Goal: Task Accomplishment & Management: Use online tool/utility

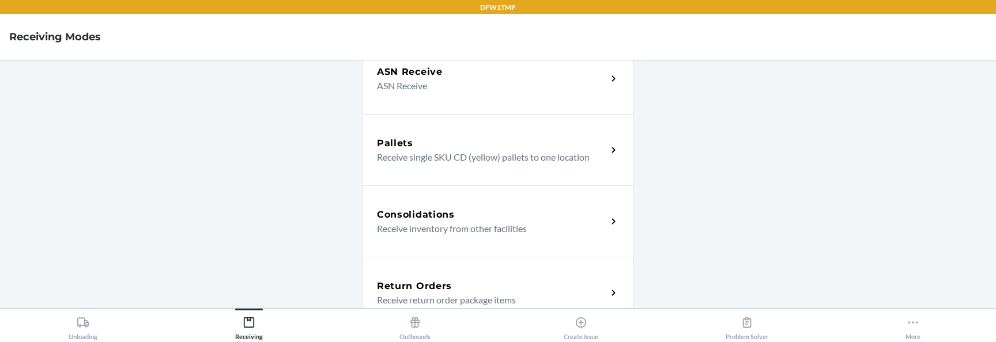
scroll to position [277, 0]
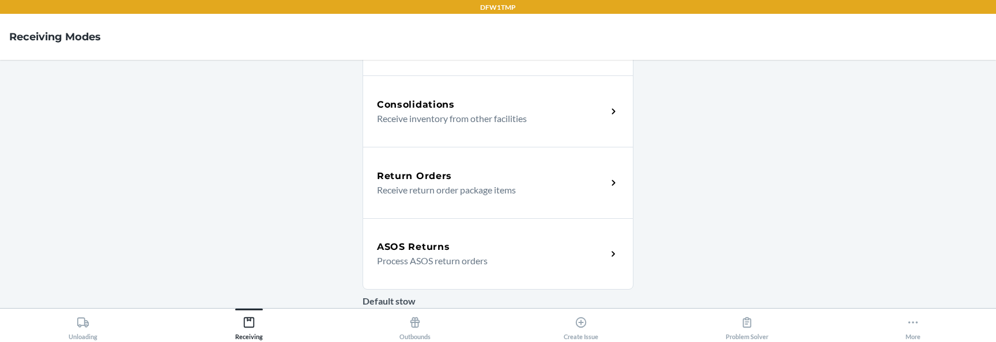
click at [413, 246] on h5 "ASOS Returns" at bounding box center [413, 247] width 73 height 14
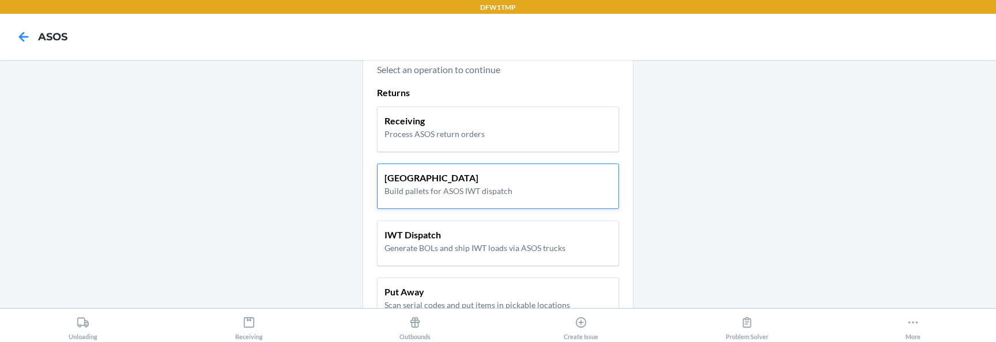
scroll to position [27, 0]
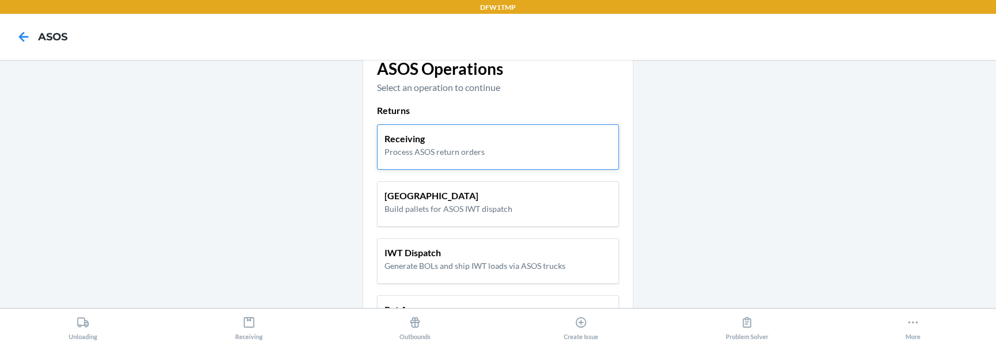
click at [417, 142] on p "Receiving" at bounding box center [434, 139] width 100 height 14
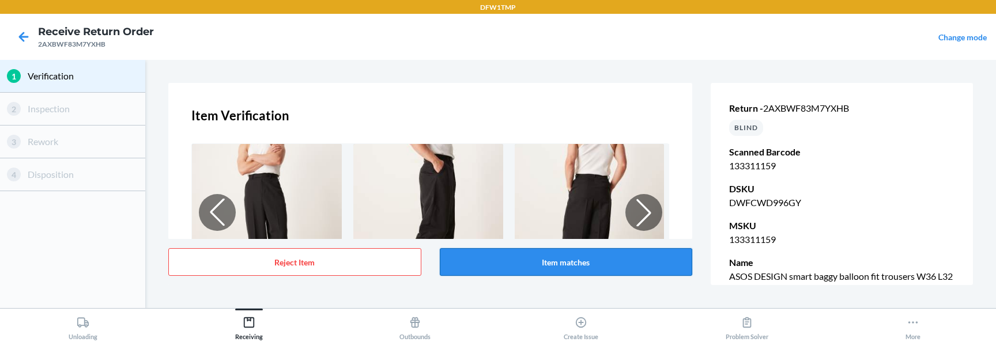
click at [577, 258] on button "Item matches" at bounding box center [566, 262] width 253 height 28
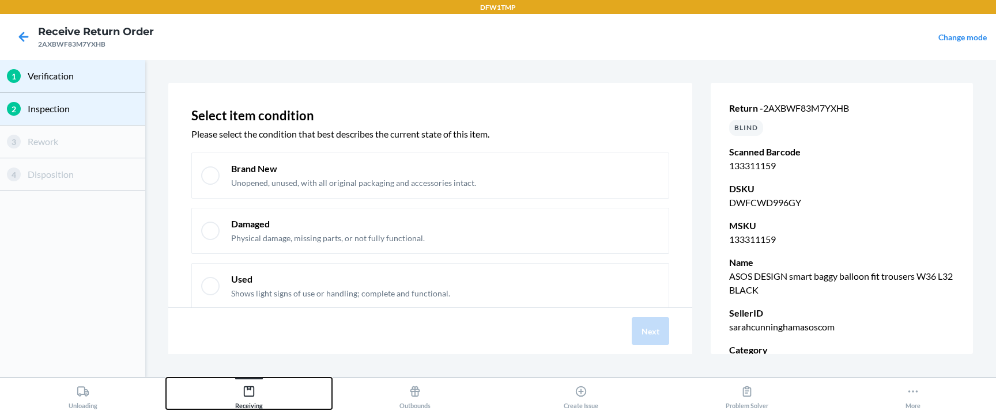
click at [256, 342] on div "Receiving" at bounding box center [249, 395] width 28 height 29
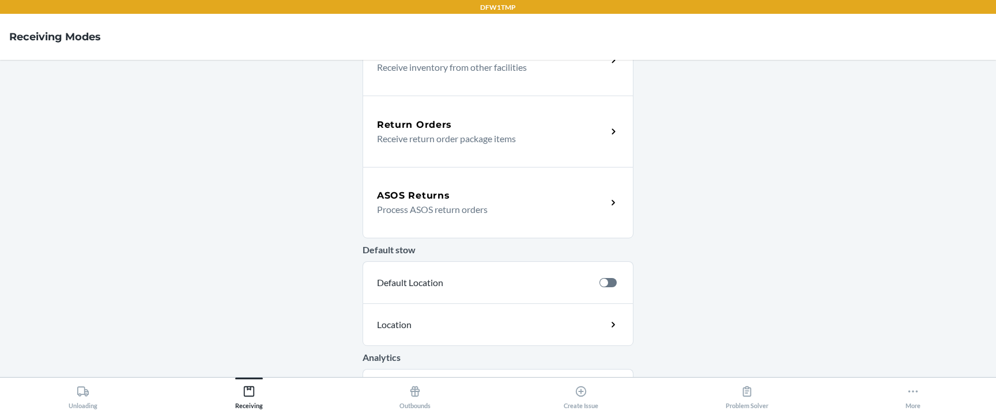
click at [480, 192] on div "ASOS Returns" at bounding box center [492, 196] width 230 height 14
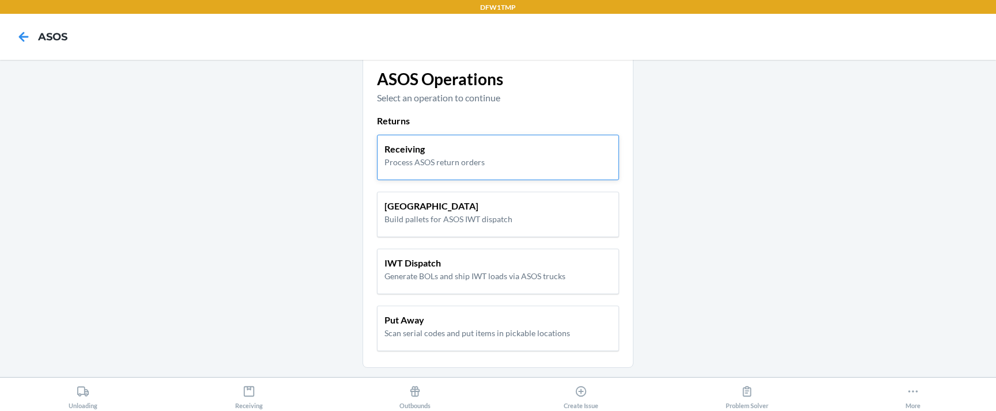
click at [440, 147] on p "Receiving" at bounding box center [434, 149] width 100 height 14
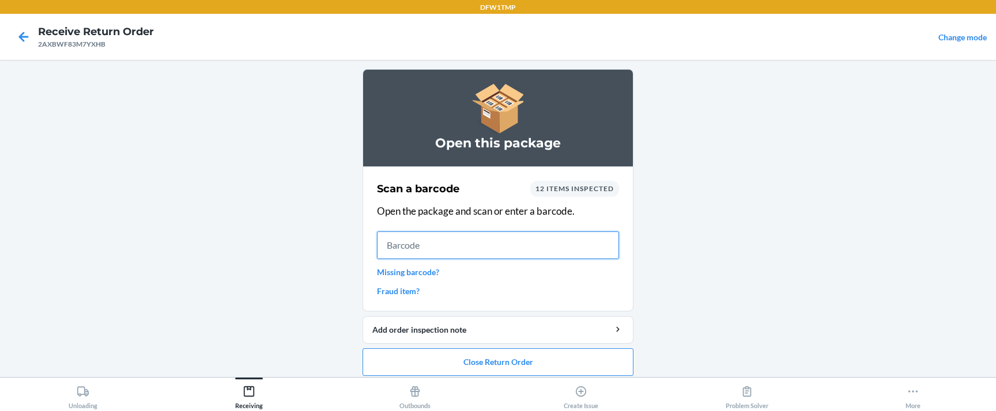
click at [412, 247] on input "text" at bounding box center [498, 246] width 242 height 28
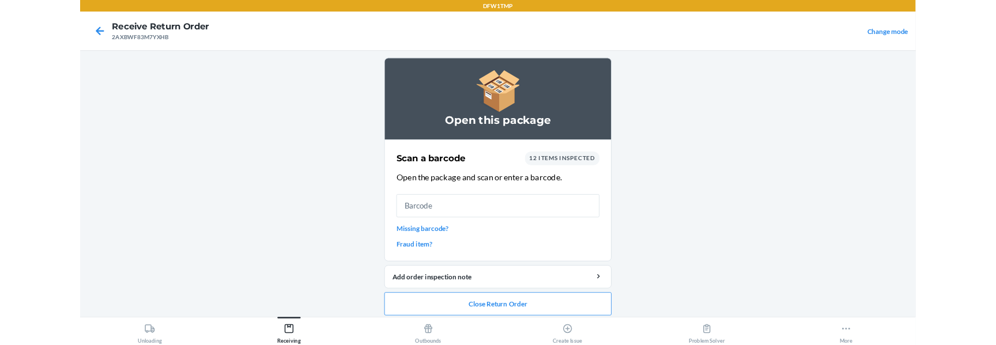
scroll to position [7, 0]
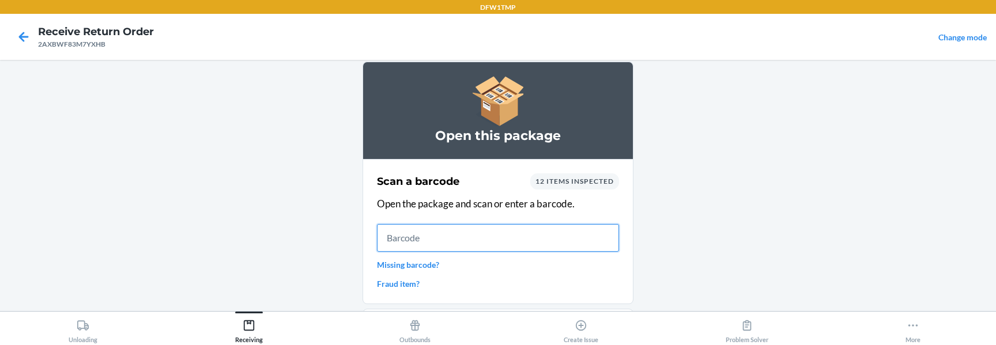
click at [397, 235] on input "text" at bounding box center [498, 238] width 242 height 28
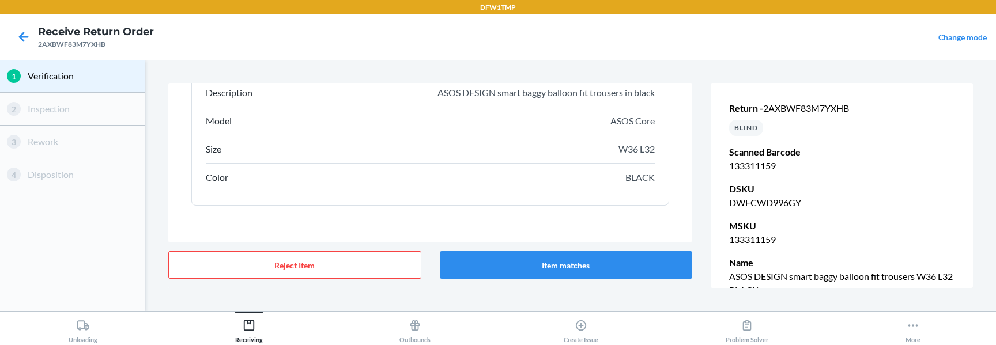
scroll to position [273, 0]
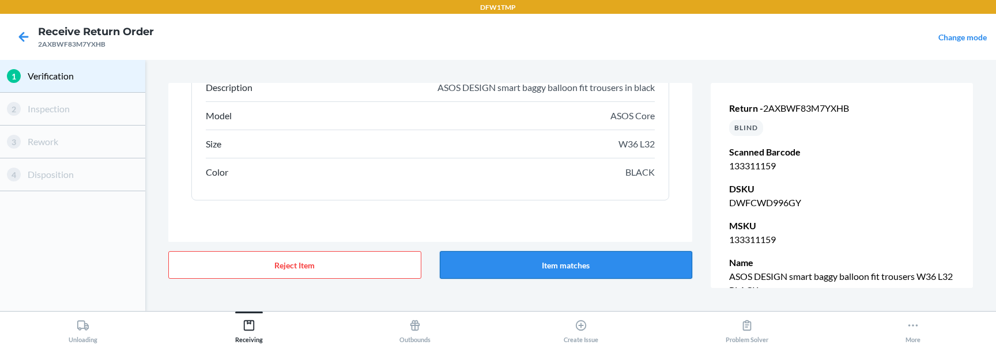
click at [508, 262] on button "Item matches" at bounding box center [566, 265] width 253 height 28
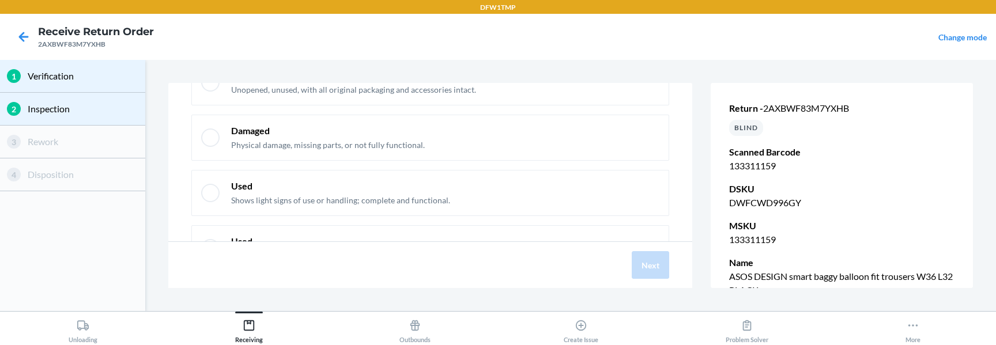
scroll to position [153, 0]
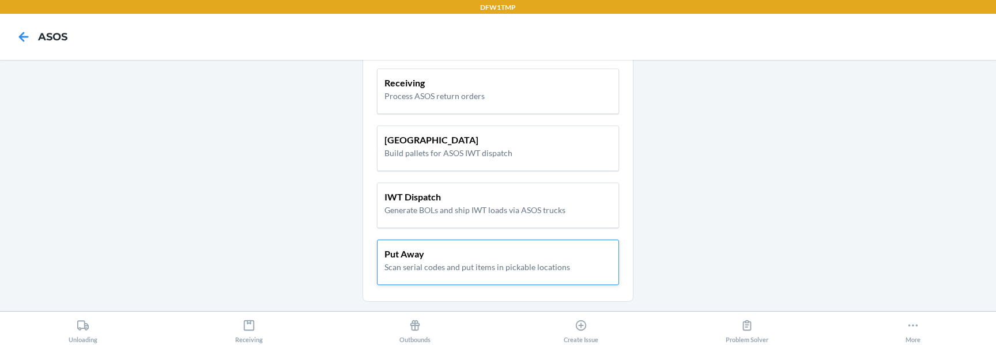
click at [434, 252] on p "Put Away" at bounding box center [477, 254] width 186 height 14
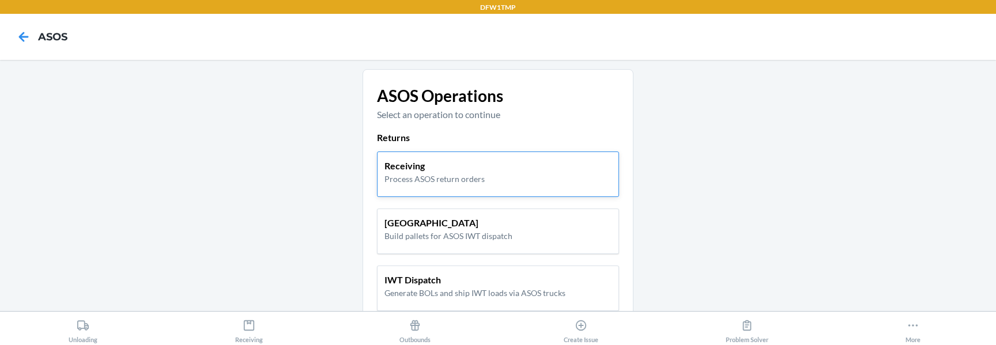
click at [474, 170] on p "Receiving" at bounding box center [434, 166] width 100 height 14
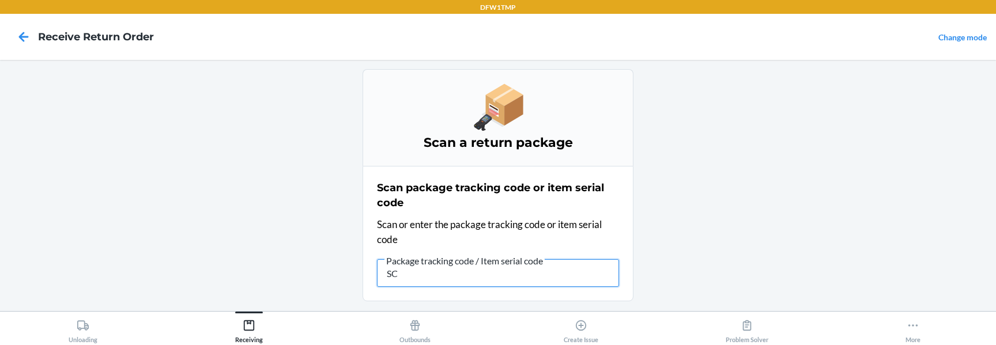
type input "S"
type input "FP-SC-"
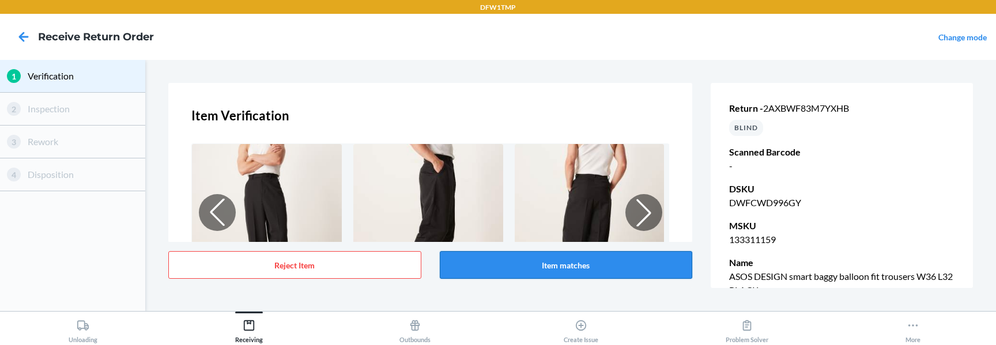
click at [499, 261] on button "Item matches" at bounding box center [566, 265] width 253 height 28
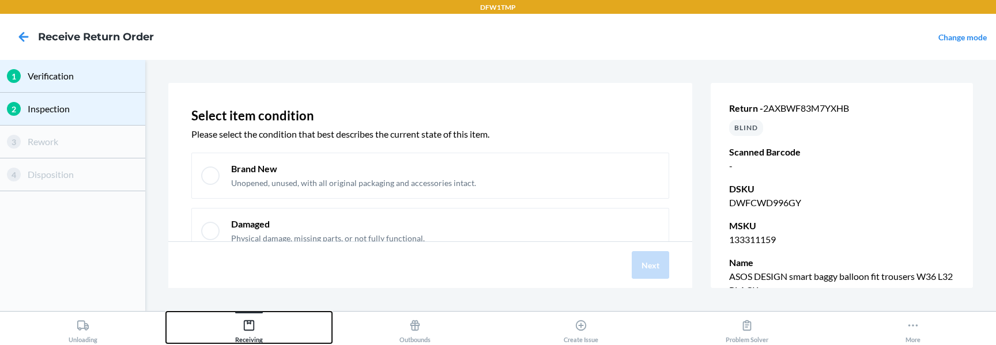
click at [252, 325] on icon at bounding box center [249, 325] width 13 height 13
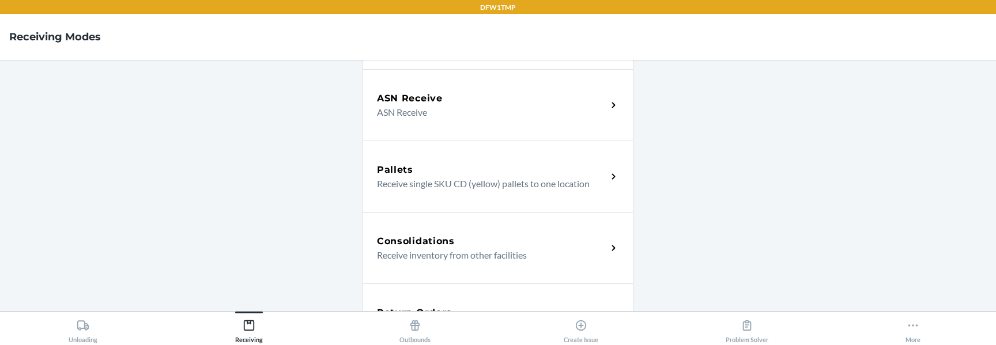
scroll to position [242, 0]
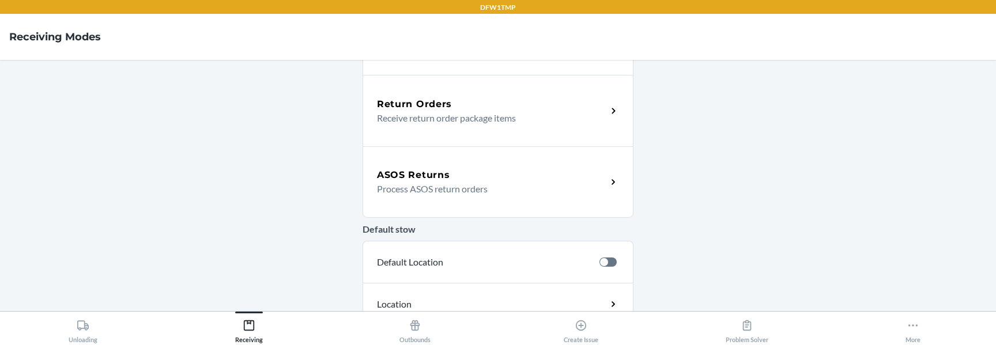
click at [455, 195] on p "Process ASOS return orders" at bounding box center [487, 189] width 221 height 14
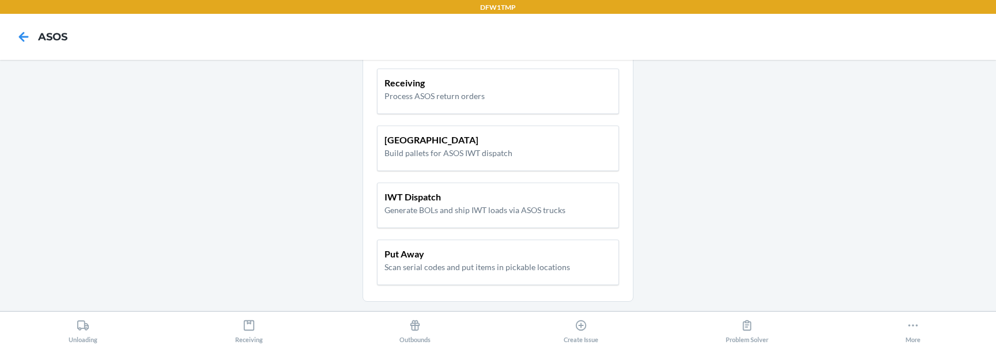
scroll to position [83, 0]
click at [411, 113] on div "Receiving Process ASOS return orders" at bounding box center [498, 92] width 242 height 46
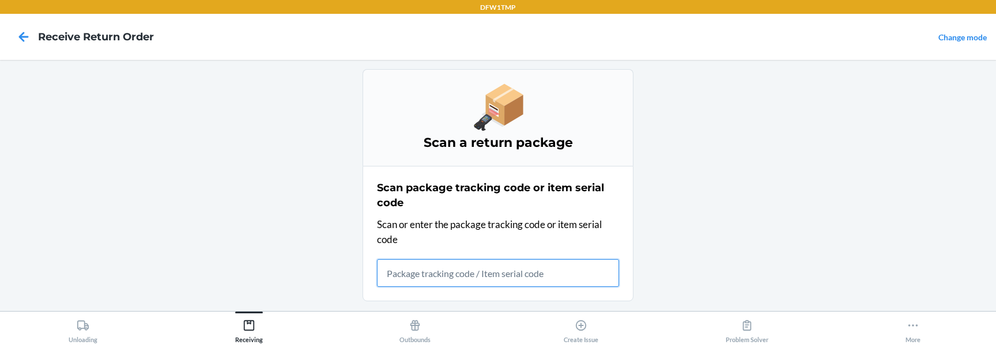
click at [407, 270] on input "text" at bounding box center [498, 273] width 242 height 28
click at [411, 275] on input "text" at bounding box center [498, 273] width 242 height 28
type input "FP-SC-"
click at [458, 282] on input "FP-SC-" at bounding box center [498, 273] width 242 height 28
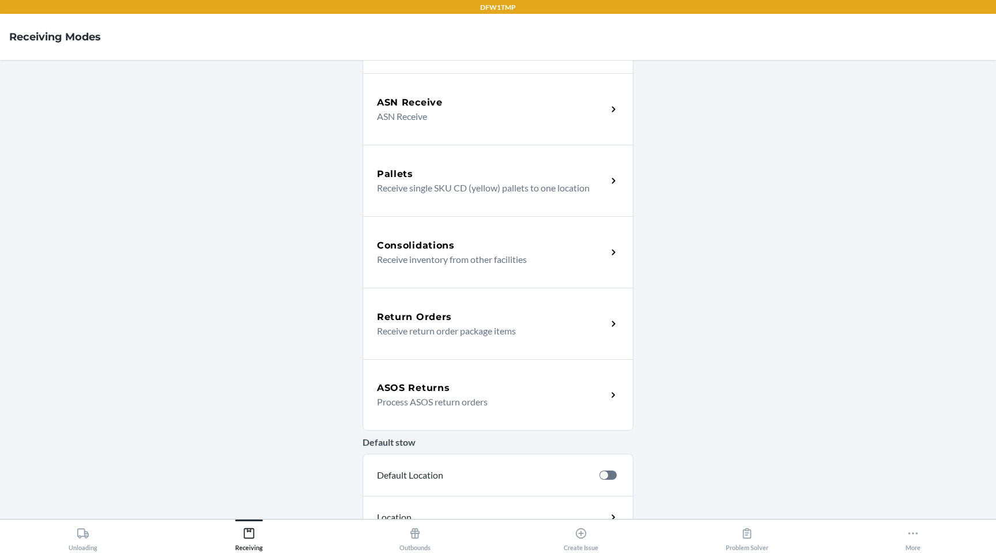
scroll to position [168, 0]
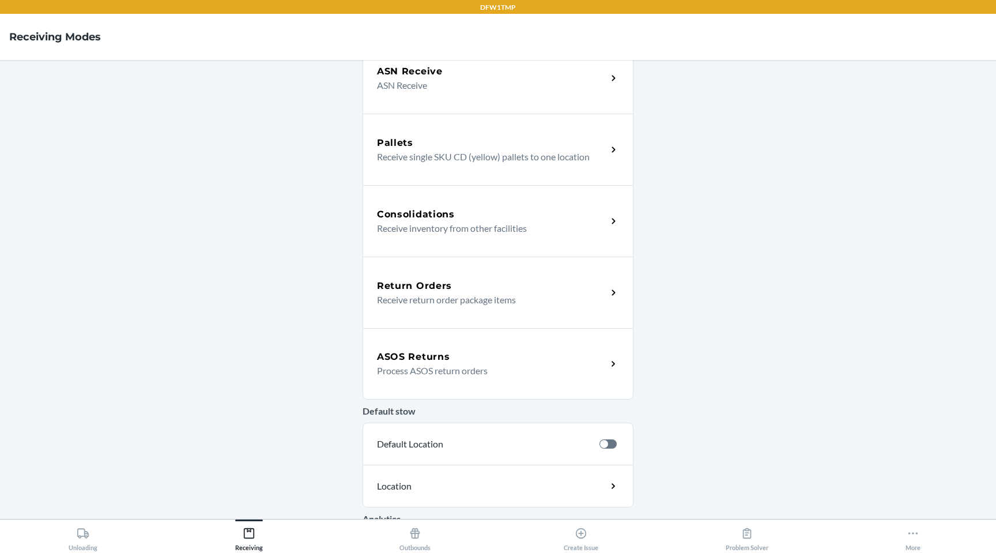
click at [474, 120] on p "Process ASOS return orders" at bounding box center [487, 371] width 221 height 14
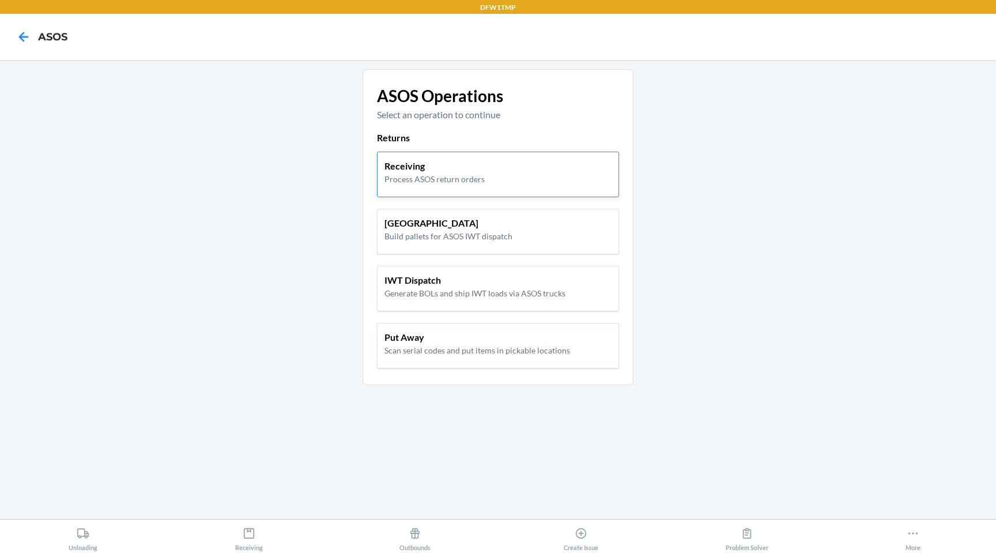
click at [456, 120] on p "Process ASOS return orders" at bounding box center [434, 179] width 100 height 12
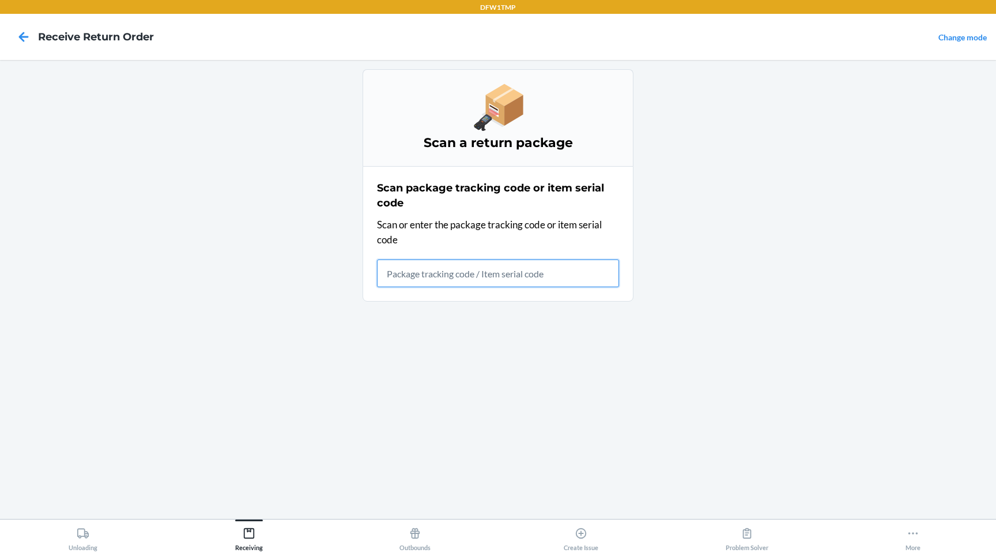
click at [428, 120] on input "text" at bounding box center [498, 273] width 242 height 28
type input "FP-SC-"
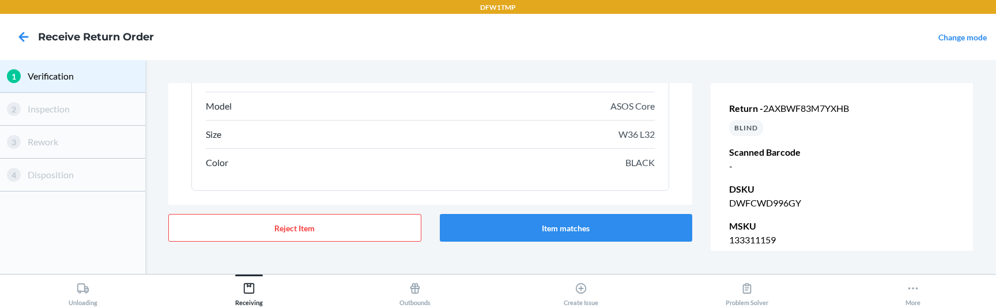
scroll to position [311, 0]
click at [553, 120] on button "Item matches" at bounding box center [566, 228] width 253 height 28
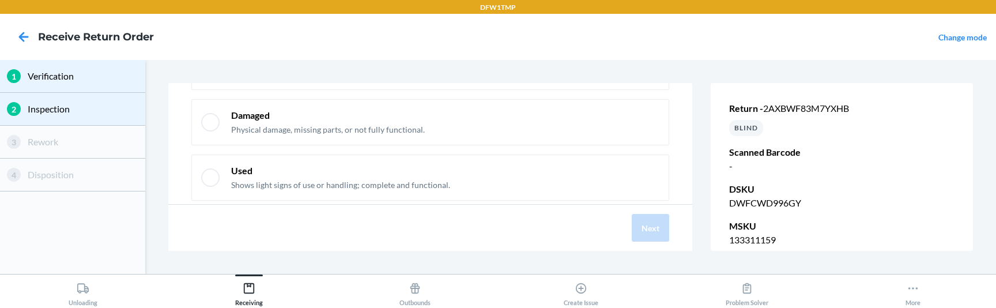
scroll to position [191, 0]
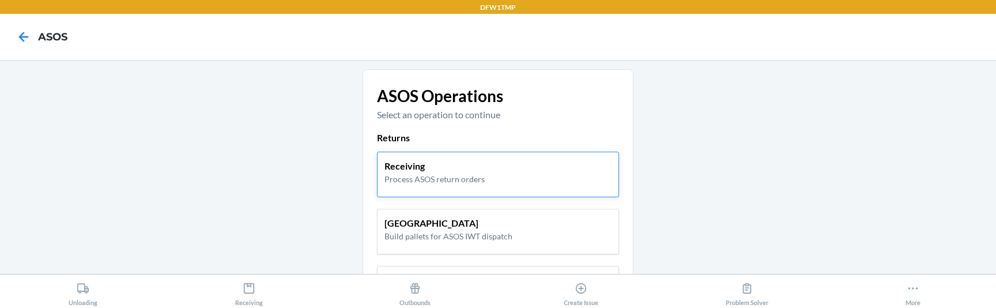
click at [534, 120] on div "Receiving Process ASOS return orders" at bounding box center [497, 172] width 227 height 26
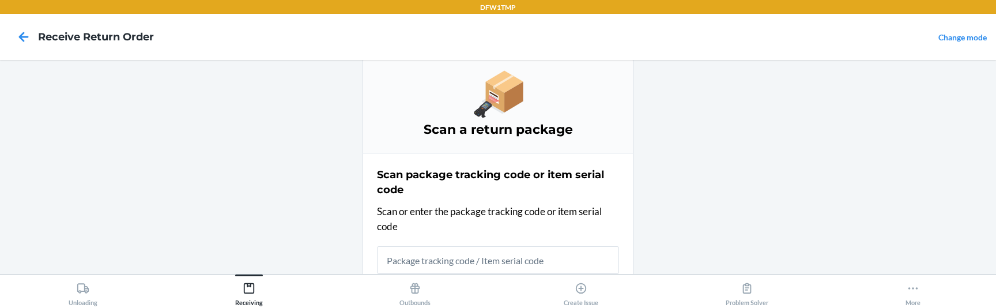
scroll to position [37, 0]
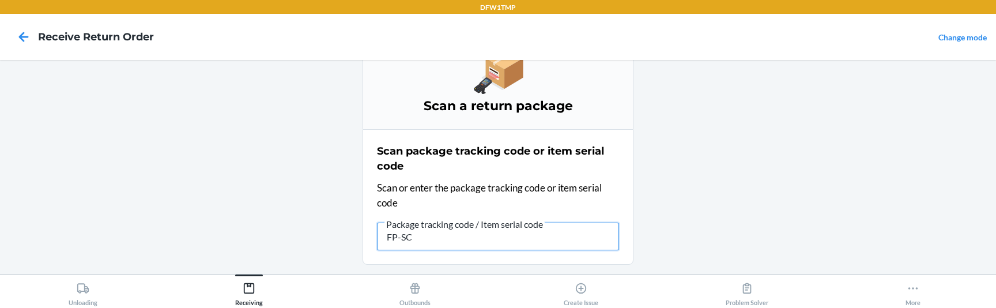
type input "FP-SC-"
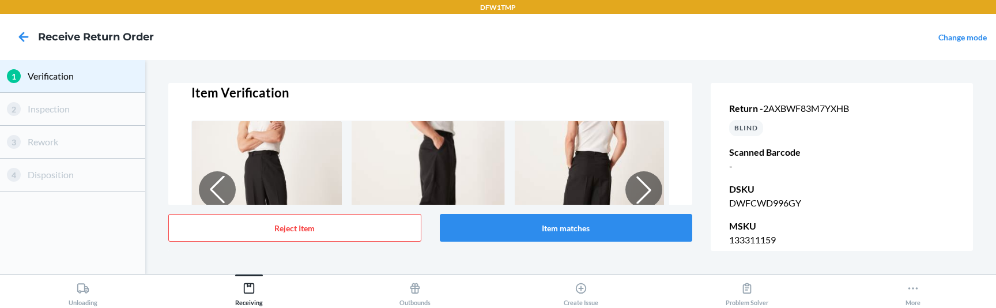
scroll to position [0, 0]
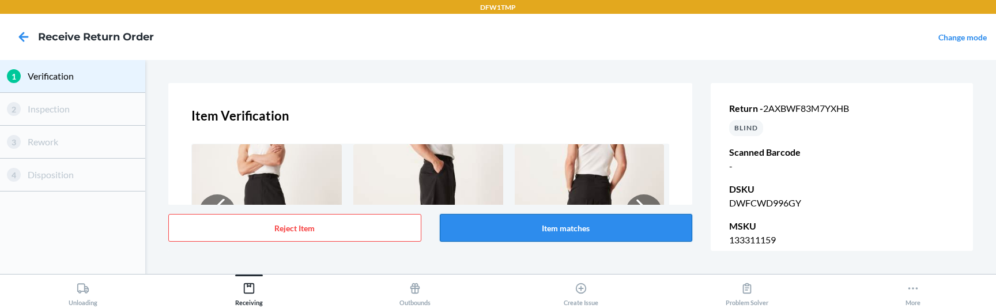
click at [483, 120] on button "Item matches" at bounding box center [566, 228] width 253 height 28
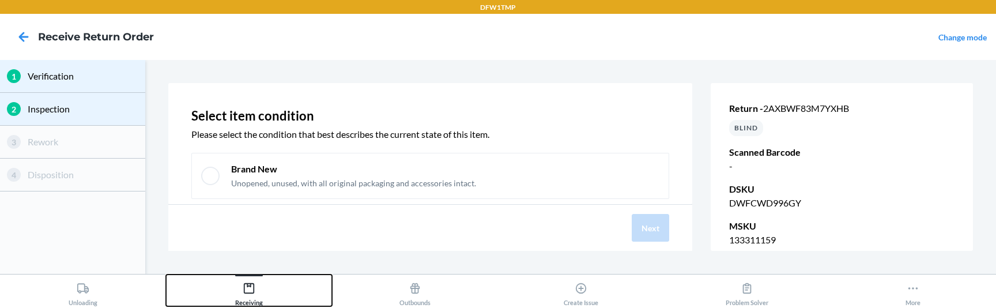
click at [241, 120] on div "Receiving" at bounding box center [249, 291] width 28 height 29
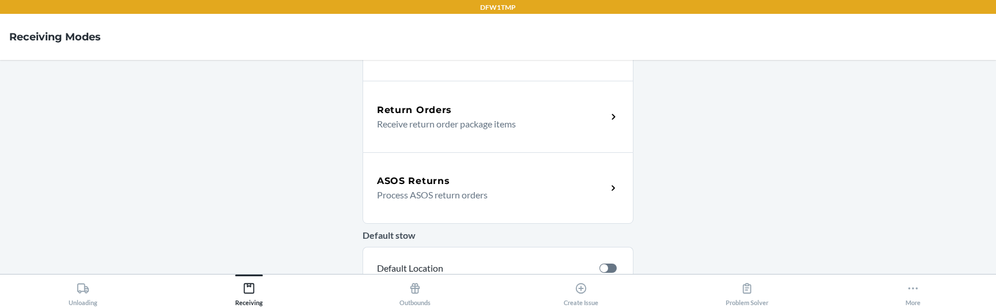
click at [429, 120] on div "ASOS Returns Process ASOS return orders" at bounding box center [498, 187] width 271 height 71
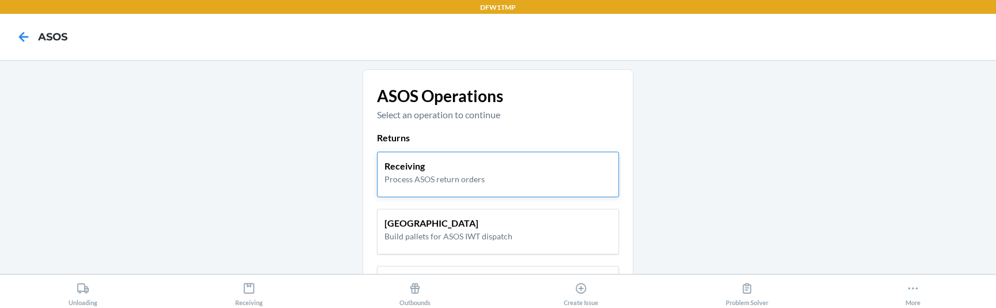
click at [432, 120] on p "Receiving" at bounding box center [434, 166] width 100 height 14
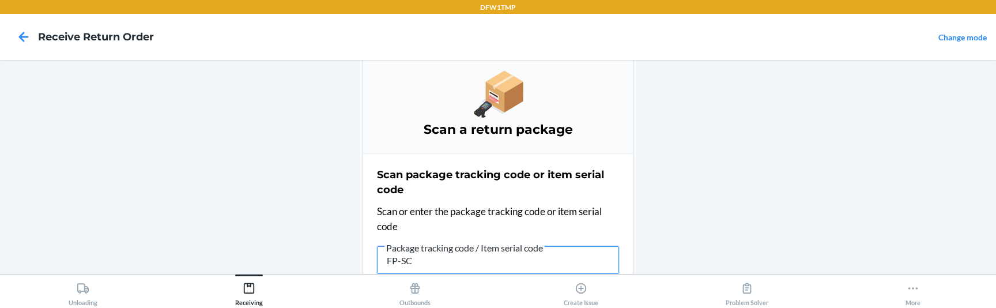
type input "FP-SC-"
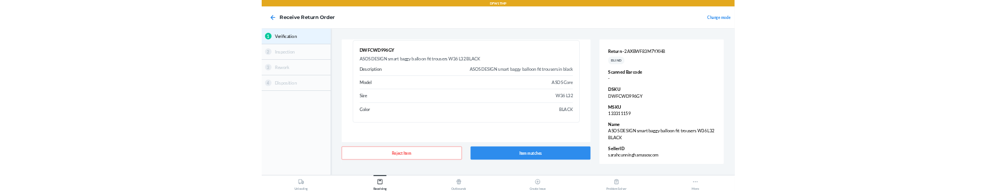
scroll to position [229, 0]
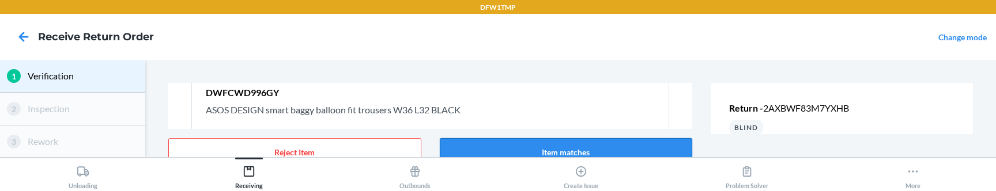
click at [456, 120] on button "Item matches" at bounding box center [566, 152] width 253 height 28
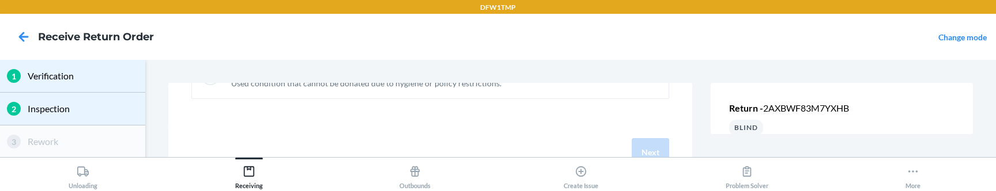
scroll to position [0, 0]
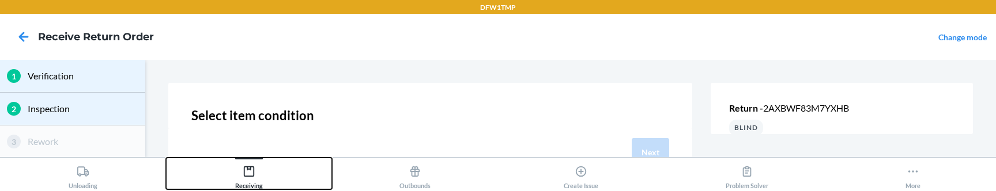
click at [251, 120] on icon at bounding box center [249, 171] width 13 height 13
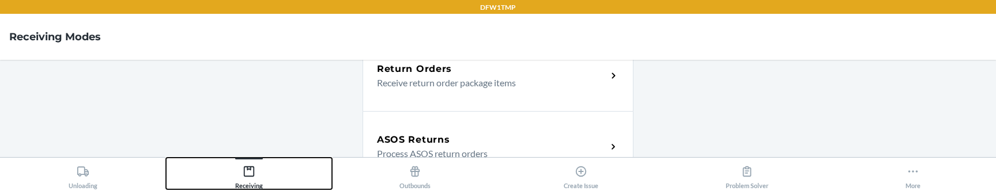
scroll to position [399, 0]
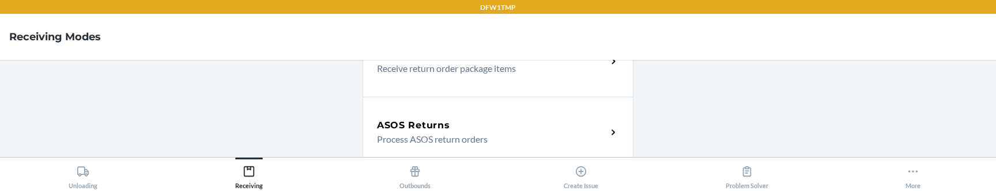
click at [424, 120] on h5 "ASOS Returns" at bounding box center [413, 126] width 73 height 14
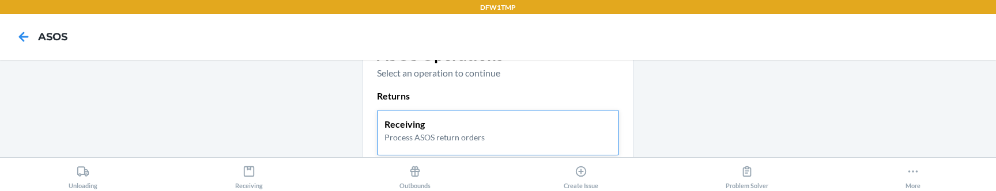
click at [413, 120] on p "Receiving" at bounding box center [434, 125] width 100 height 14
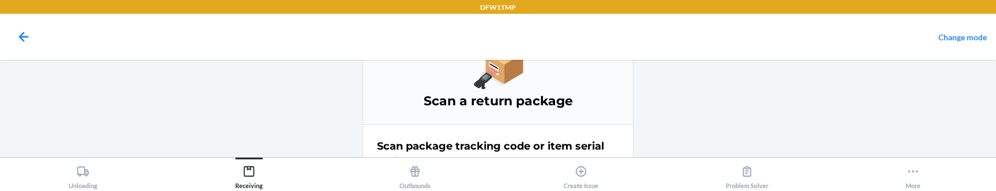
scroll to position [153, 0]
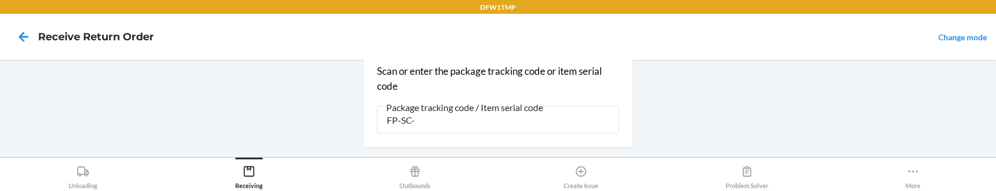
type input "FP-SC-"
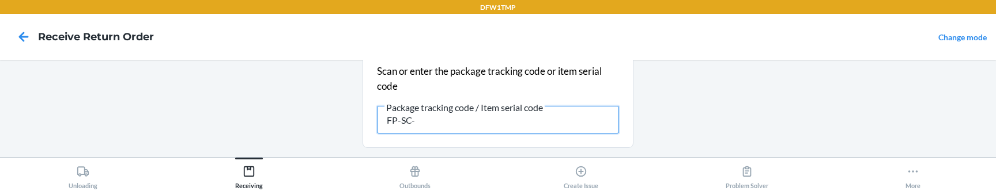
click at [426, 120] on input "FP-SC-" at bounding box center [498, 120] width 242 height 28
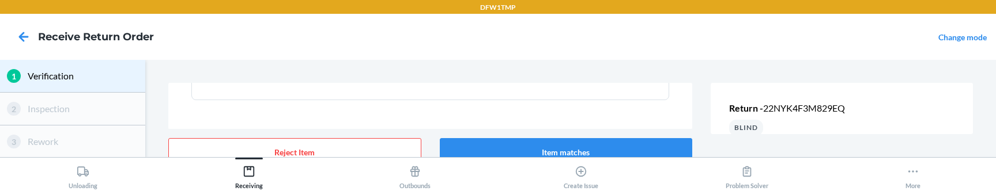
scroll to position [386, 0]
click at [527, 120] on button "Item matches" at bounding box center [566, 152] width 253 height 28
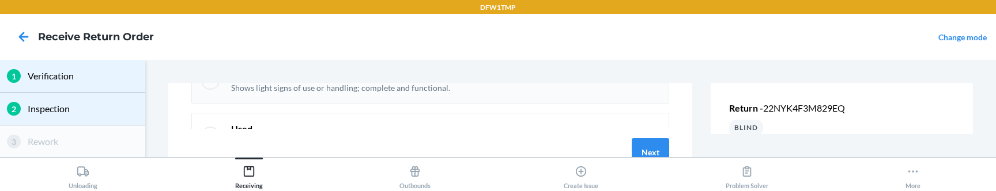
scroll to position [266, 0]
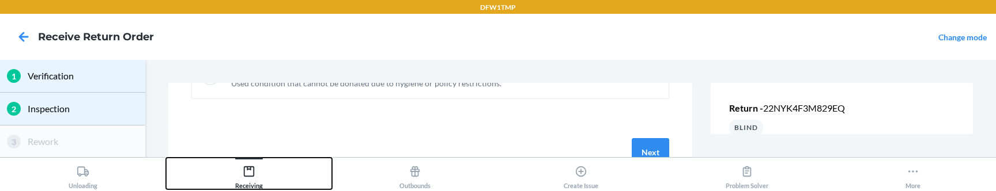
click at [249, 120] on icon at bounding box center [249, 171] width 13 height 13
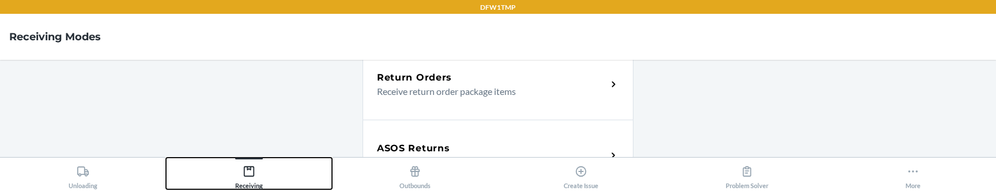
scroll to position [380, 0]
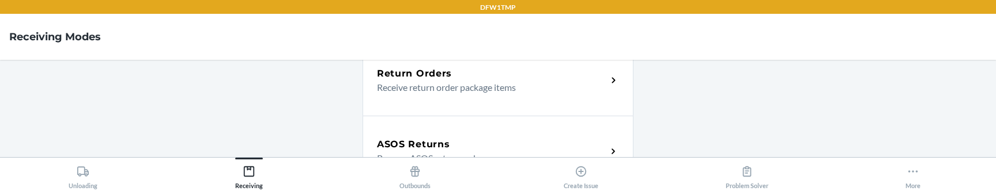
click at [416, 120] on div "ASOS Returns Process ASOS return orders" at bounding box center [498, 151] width 271 height 71
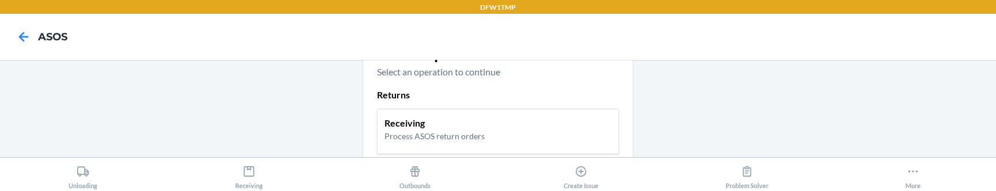
scroll to position [15, 0]
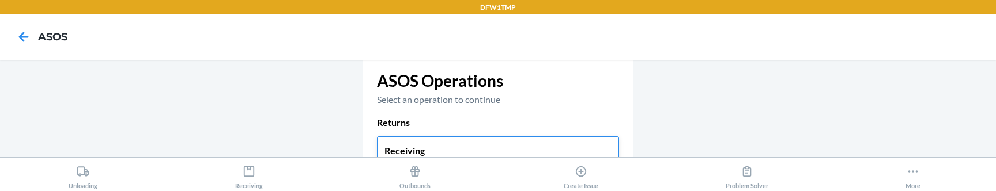
click at [403, 120] on p "Receiving" at bounding box center [434, 151] width 100 height 14
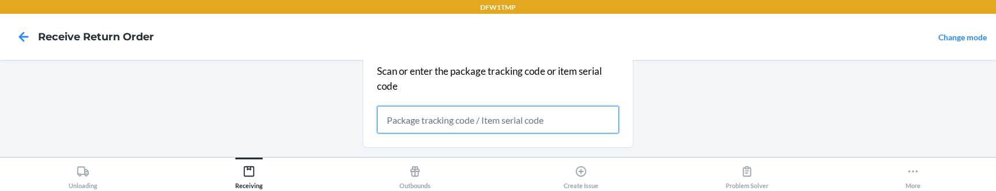
click at [424, 120] on input "text" at bounding box center [498, 120] width 242 height 28
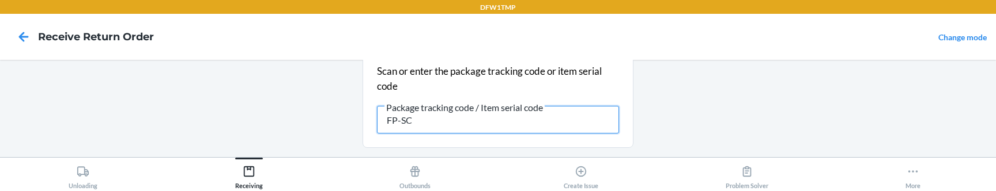
type input "FP-SC-"
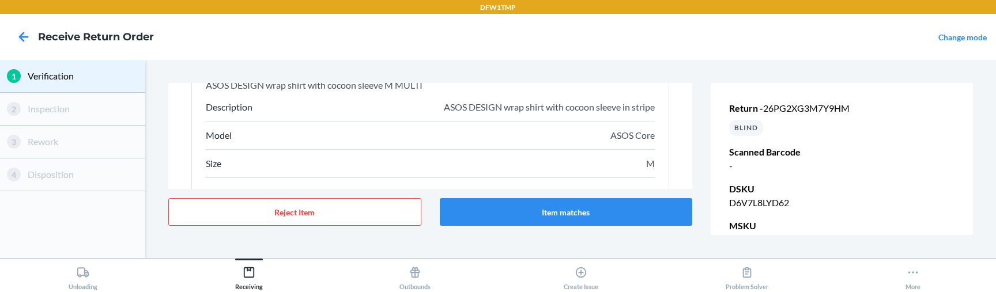
scroll to position [276, 0]
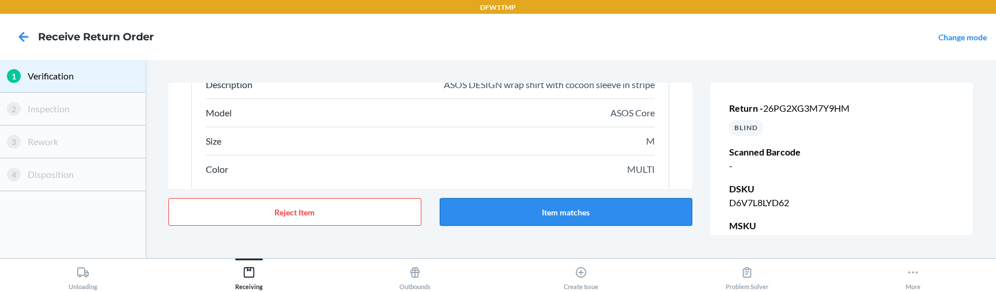
click at [496, 120] on button "Item matches" at bounding box center [566, 212] width 253 height 28
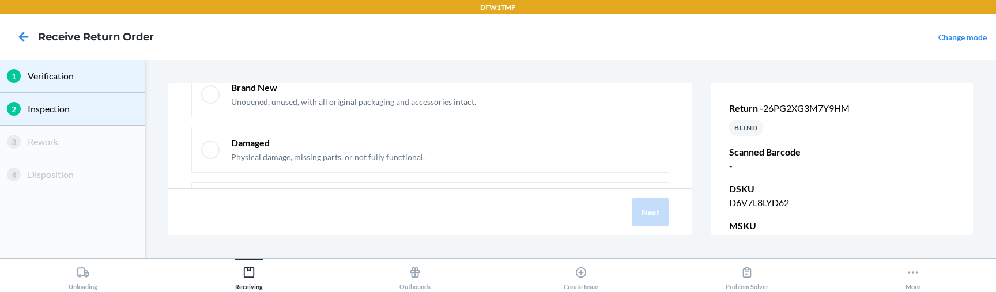
scroll to position [99, 0]
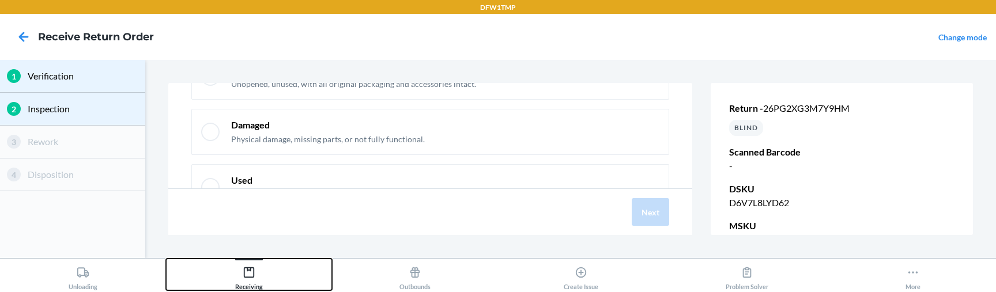
click at [247, 120] on div "Receiving" at bounding box center [249, 276] width 28 height 29
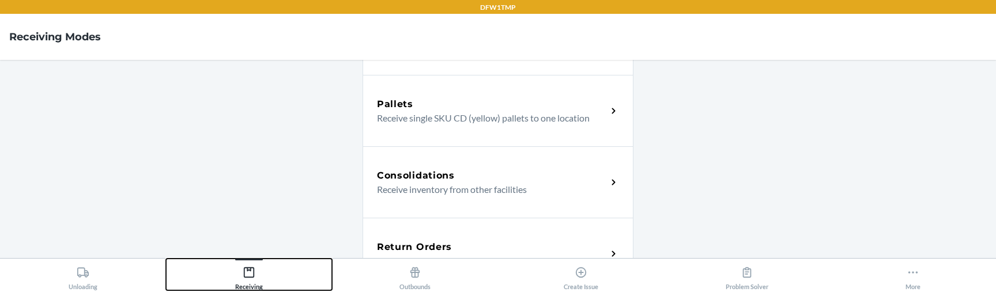
scroll to position [224, 0]
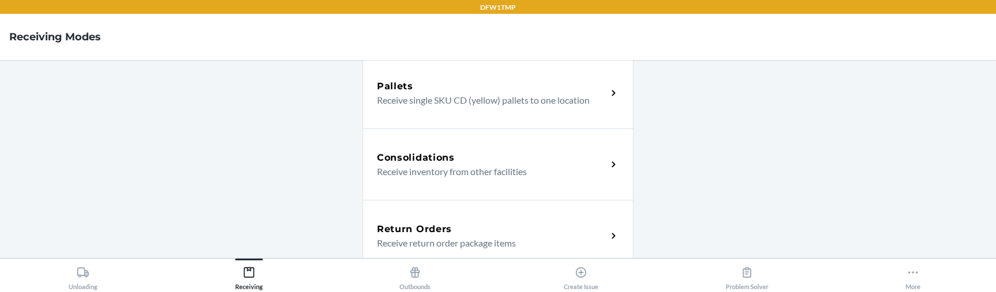
click at [413, 120] on p "Receive return order package items" at bounding box center [487, 243] width 221 height 14
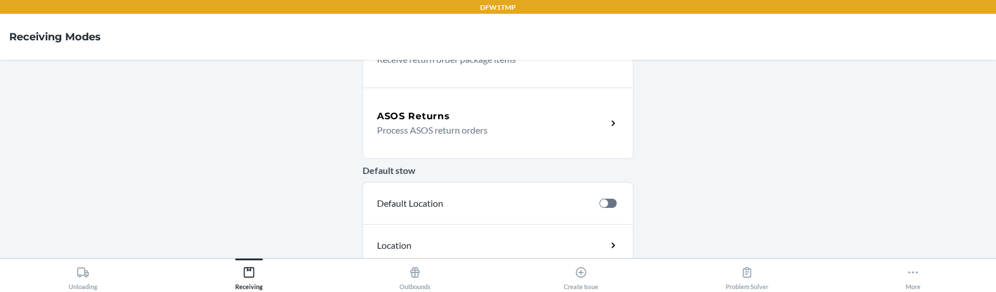
scroll to position [462, 0]
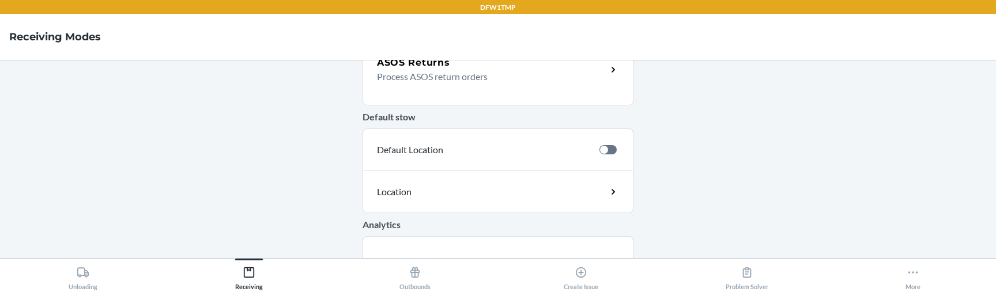
click at [438, 78] on p "Process ASOS return orders" at bounding box center [487, 77] width 221 height 14
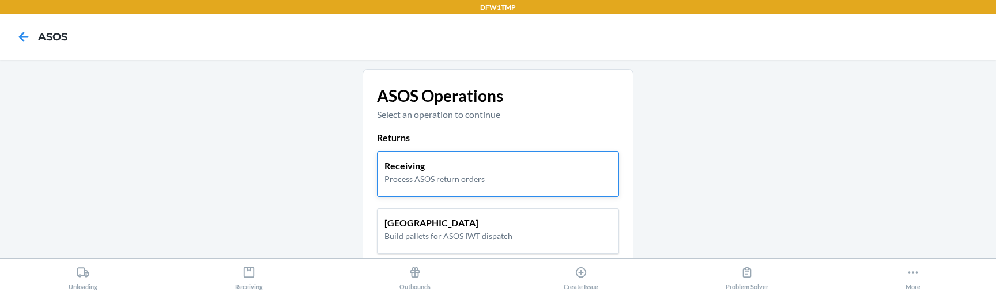
click at [416, 120] on p "Receiving" at bounding box center [434, 166] width 100 height 14
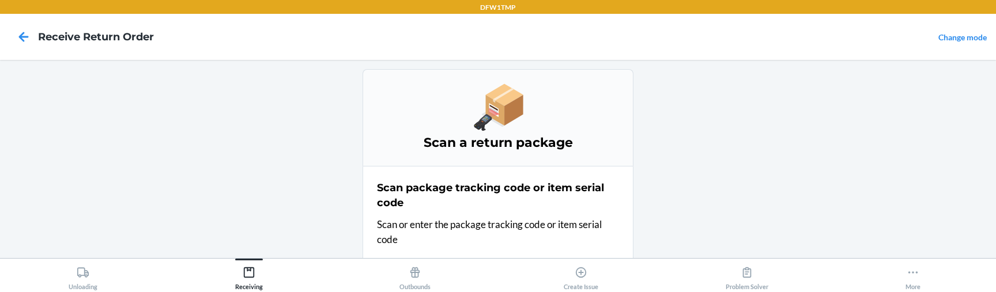
scroll to position [52, 0]
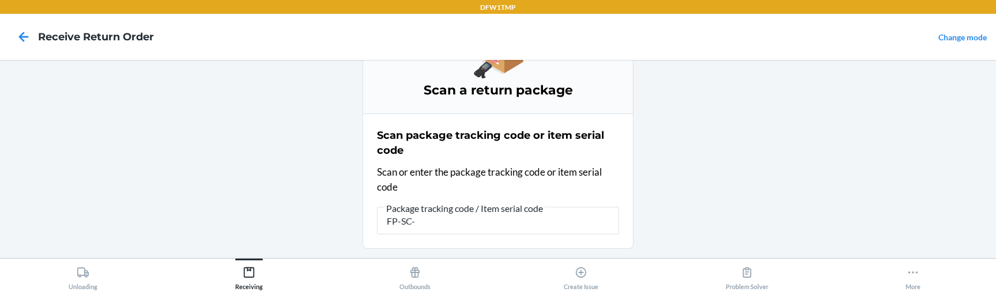
type input "FP-SC-"
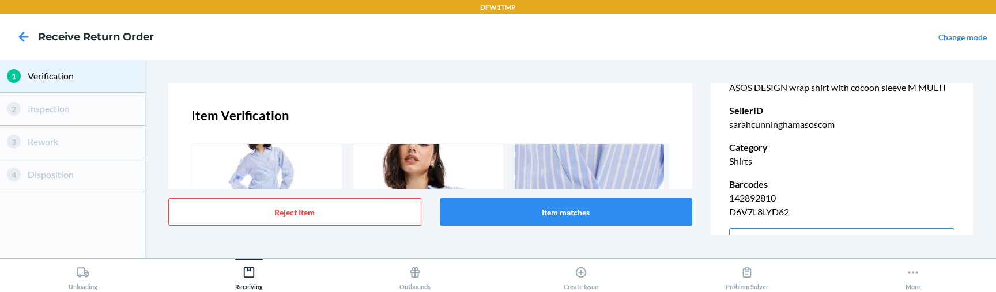
scroll to position [233, 0]
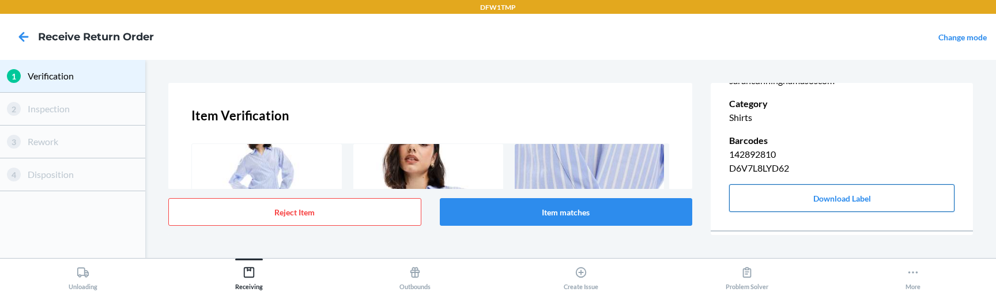
click at [806, 120] on button "Download Label" at bounding box center [841, 198] width 225 height 28
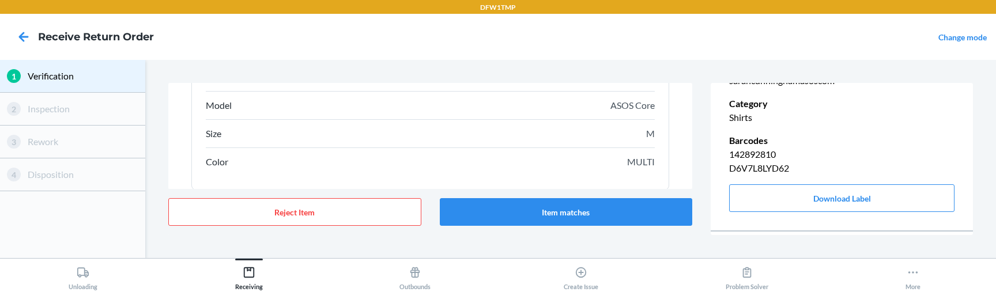
scroll to position [258, 0]
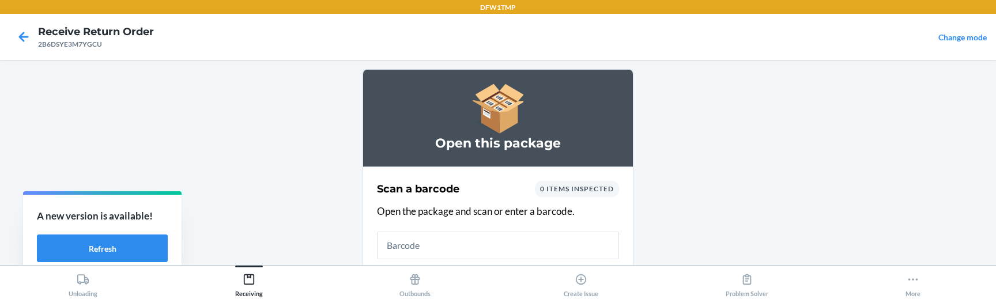
scroll to position [46, 0]
